Goal: Obtain resource: Download file/media

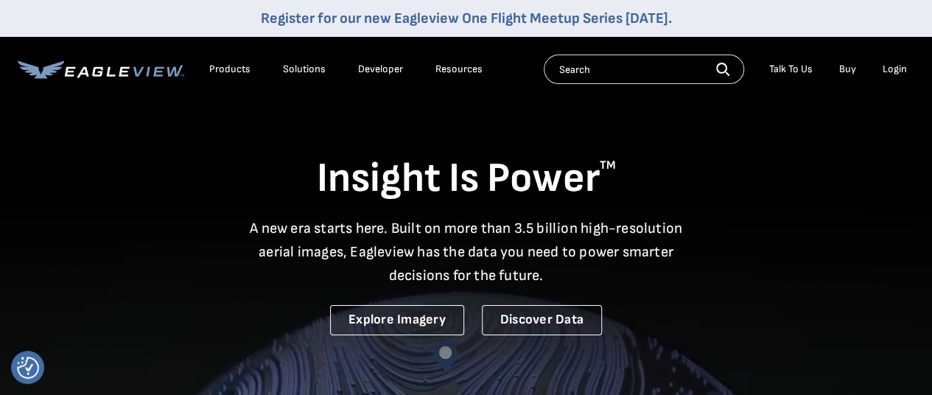
click at [896, 69] on div "Login" at bounding box center [894, 69] width 24 height 13
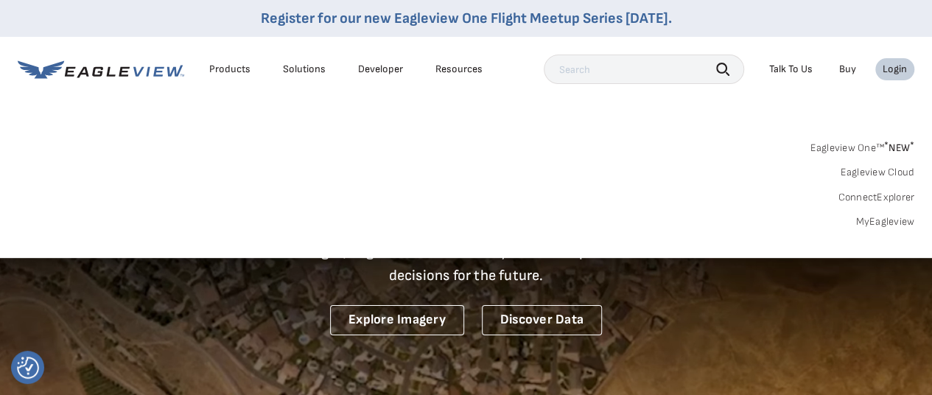
click at [882, 219] on link "MyEagleview" at bounding box center [884, 221] width 59 height 13
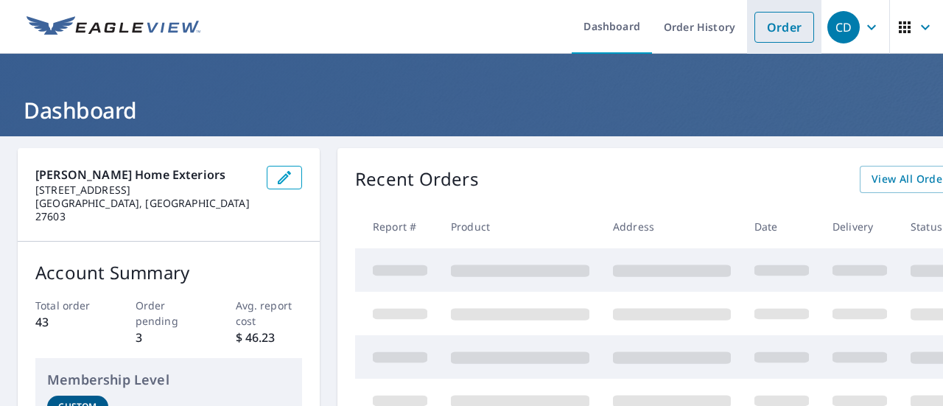
click at [779, 20] on link "Order" at bounding box center [784, 27] width 60 height 31
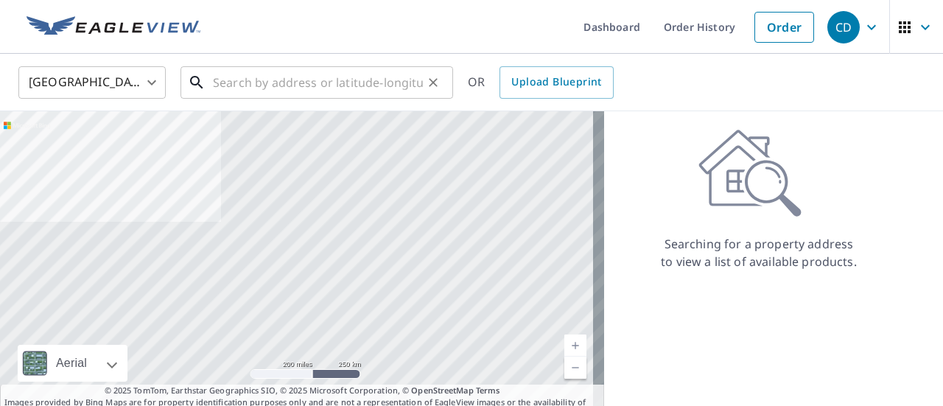
click at [262, 83] on input "text" at bounding box center [318, 82] width 210 height 41
click at [305, 80] on input "text" at bounding box center [318, 82] width 210 height 41
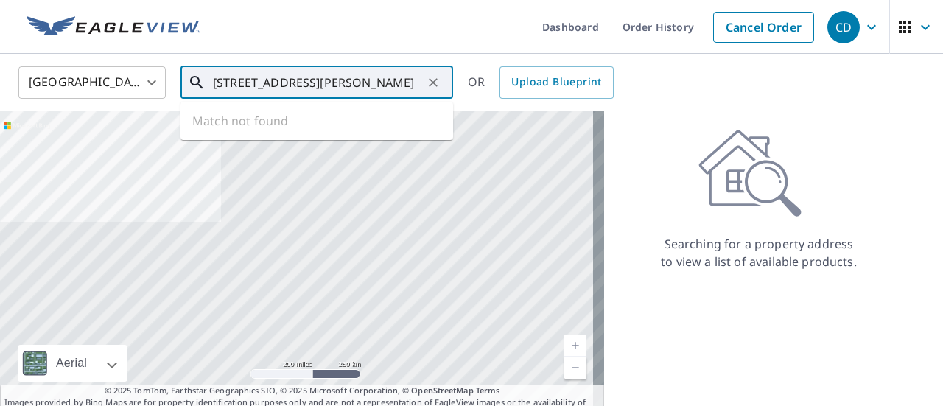
scroll to position [0, 18]
type input "[STREET_ADDRESS][PERSON_NAME]"
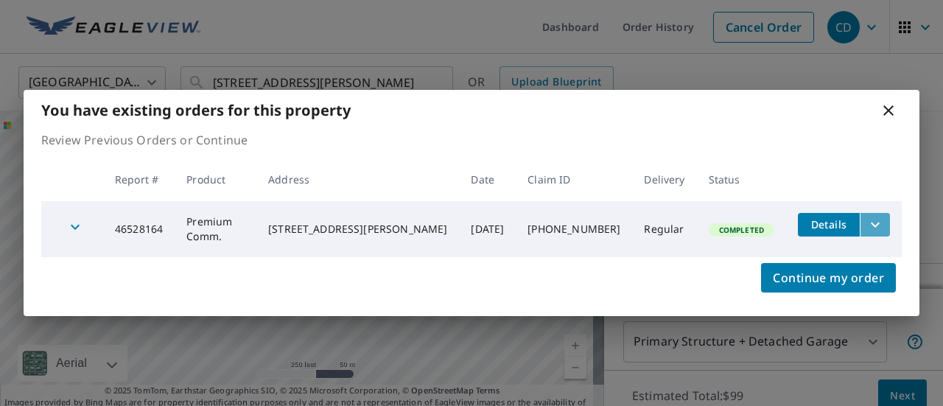
click at [873, 226] on icon "filesDropdownBtn-46528164" at bounding box center [875, 225] width 18 height 18
click at [841, 222] on span "Details" at bounding box center [844, 223] width 74 height 14
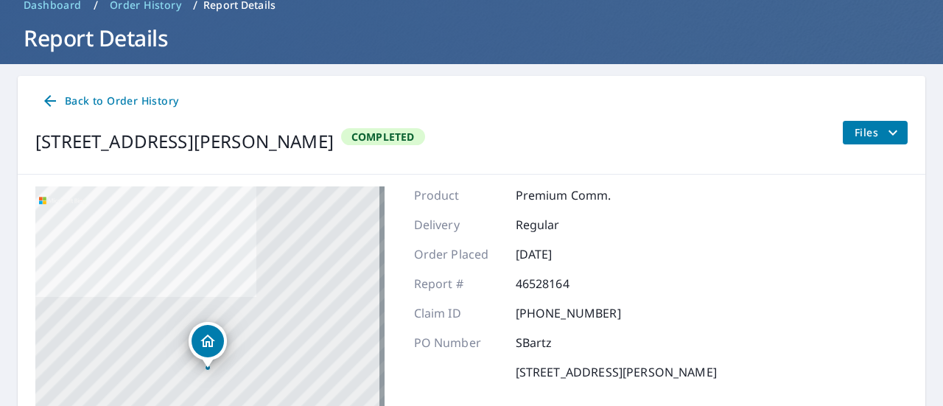
scroll to position [98, 0]
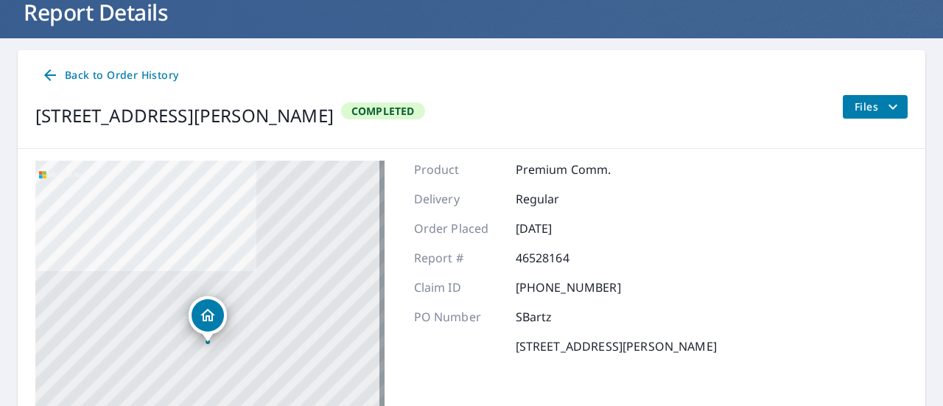
click at [857, 105] on span "Files" at bounding box center [877, 107] width 47 height 18
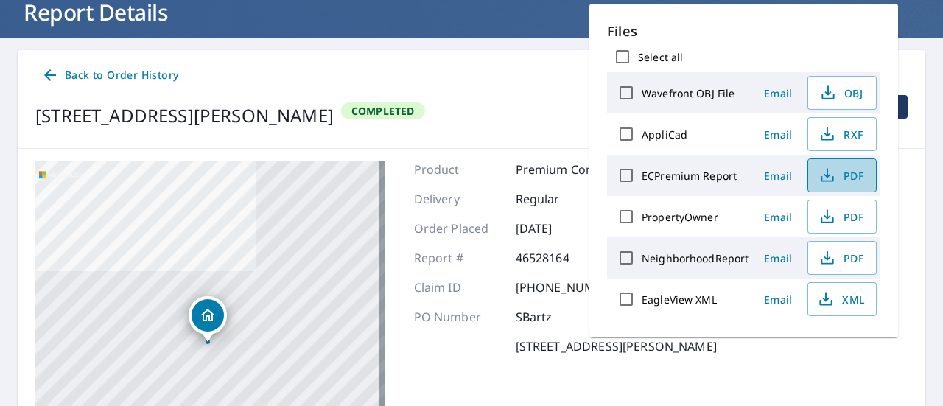
click at [829, 169] on icon "button" at bounding box center [827, 175] width 18 height 18
